Goal: Task Accomplishment & Management: Manage account settings

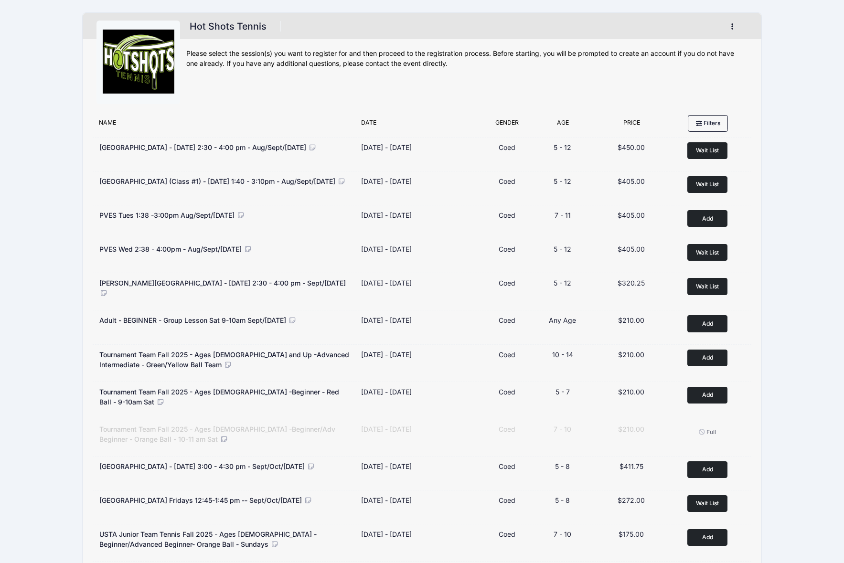
click at [733, 32] on button "button" at bounding box center [735, 26] width 26 height 17
click at [791, 95] on div "Hot Shots Tennis Register My Account Logout" at bounding box center [421, 560] width 815 height 1120
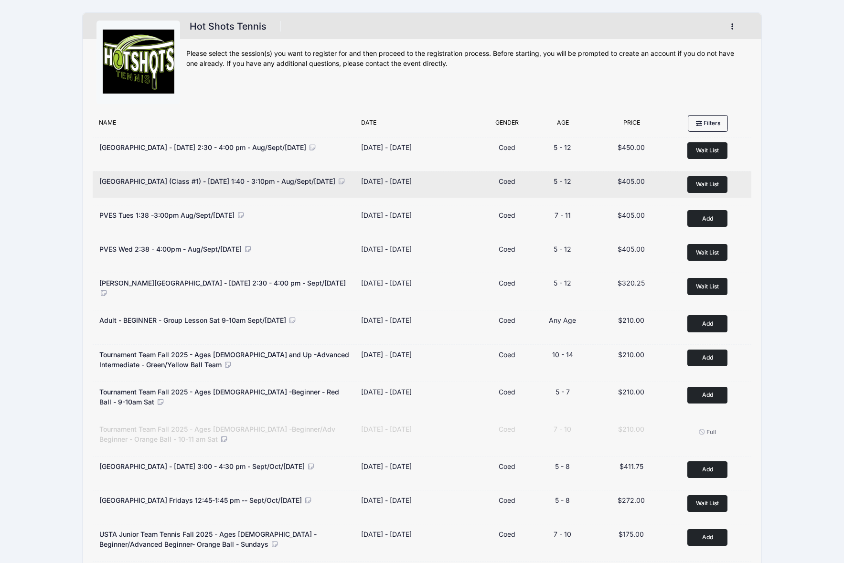
click at [337, 185] on icon at bounding box center [341, 181] width 9 height 7
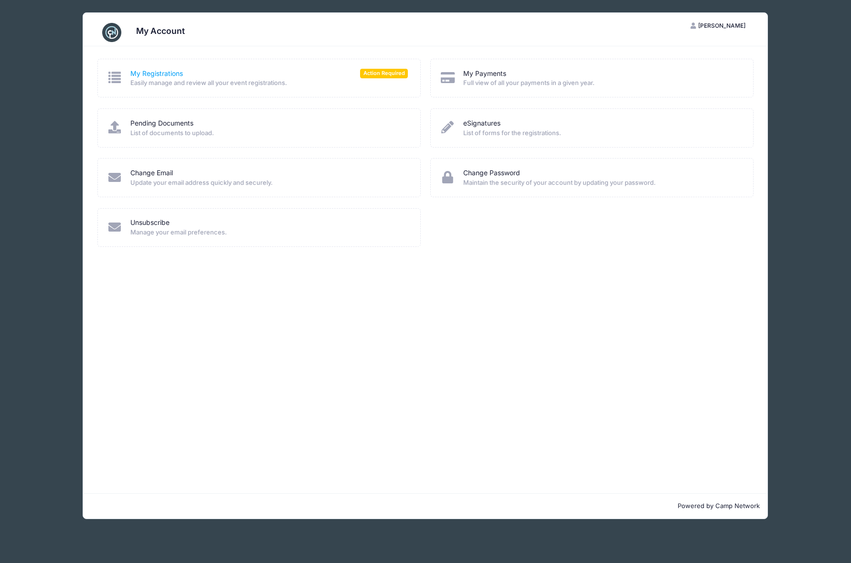
click at [165, 70] on link "My Registrations" at bounding box center [156, 74] width 53 height 10
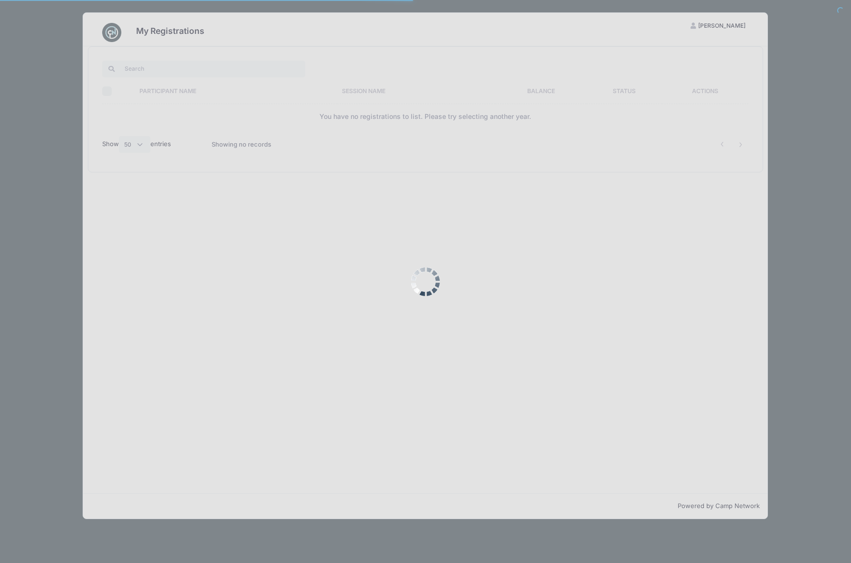
select select "50"
